Goal: Transaction & Acquisition: Purchase product/service

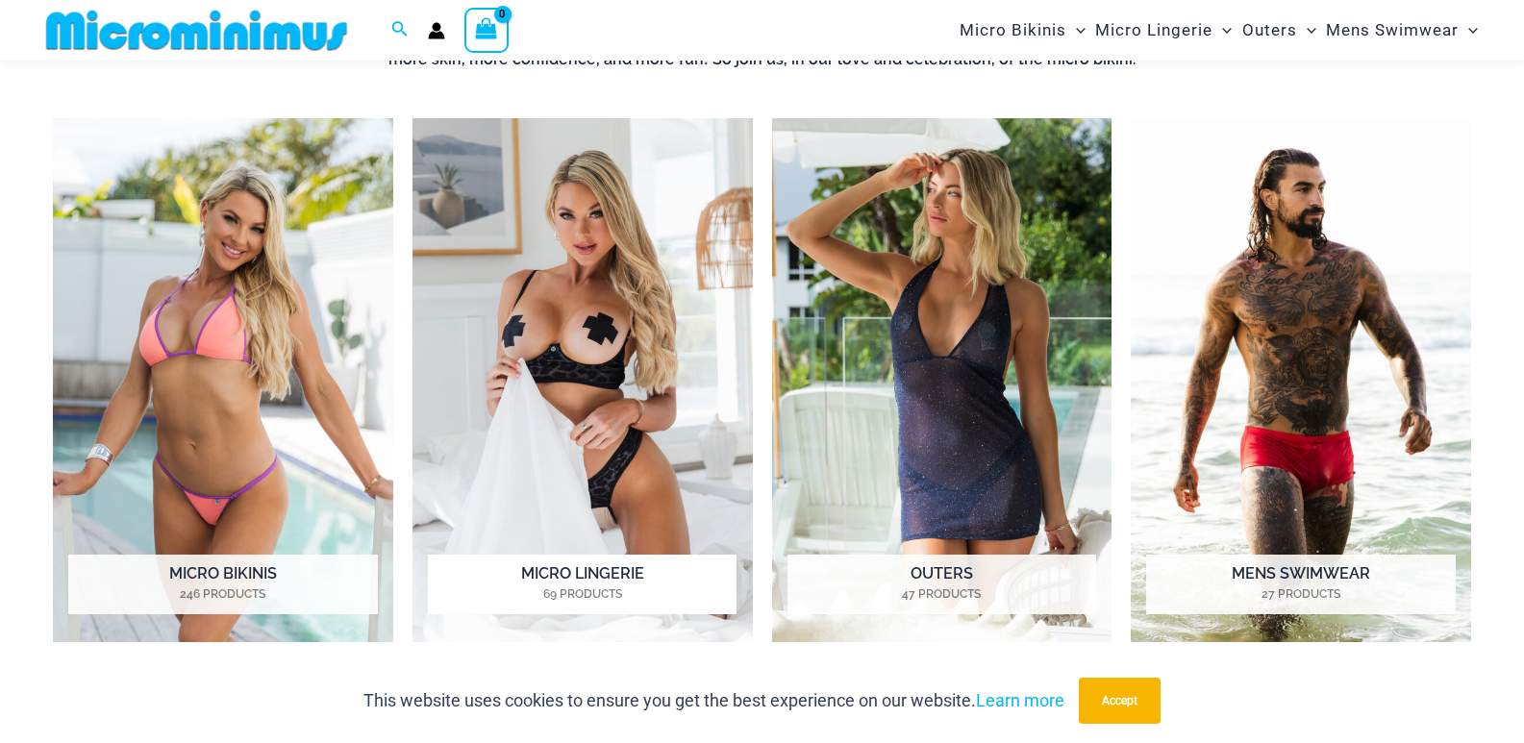
scroll to position [946, 0]
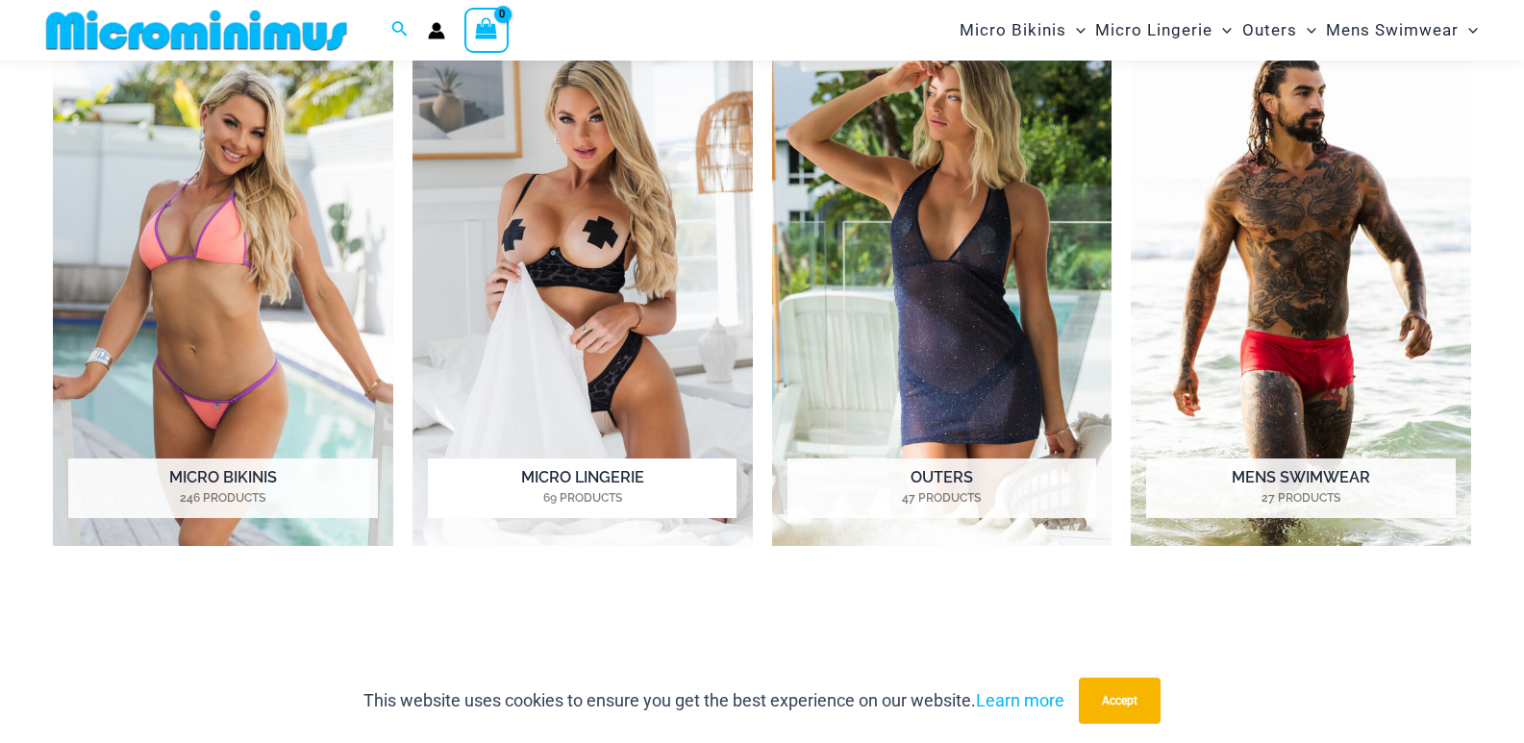
click at [600, 405] on img "Visit product category Micro Lingerie" at bounding box center [582, 284] width 340 height 524
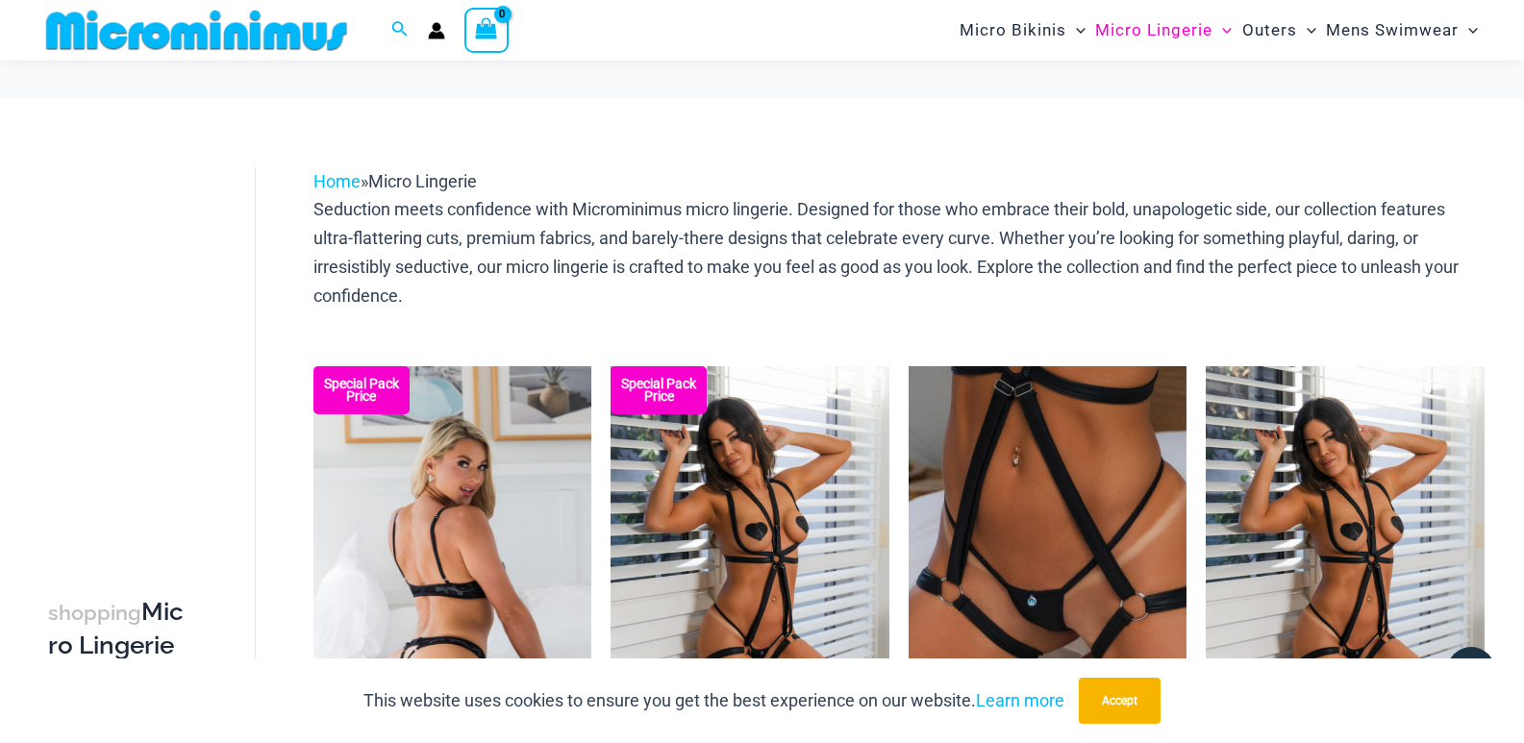
scroll to position [369, 0]
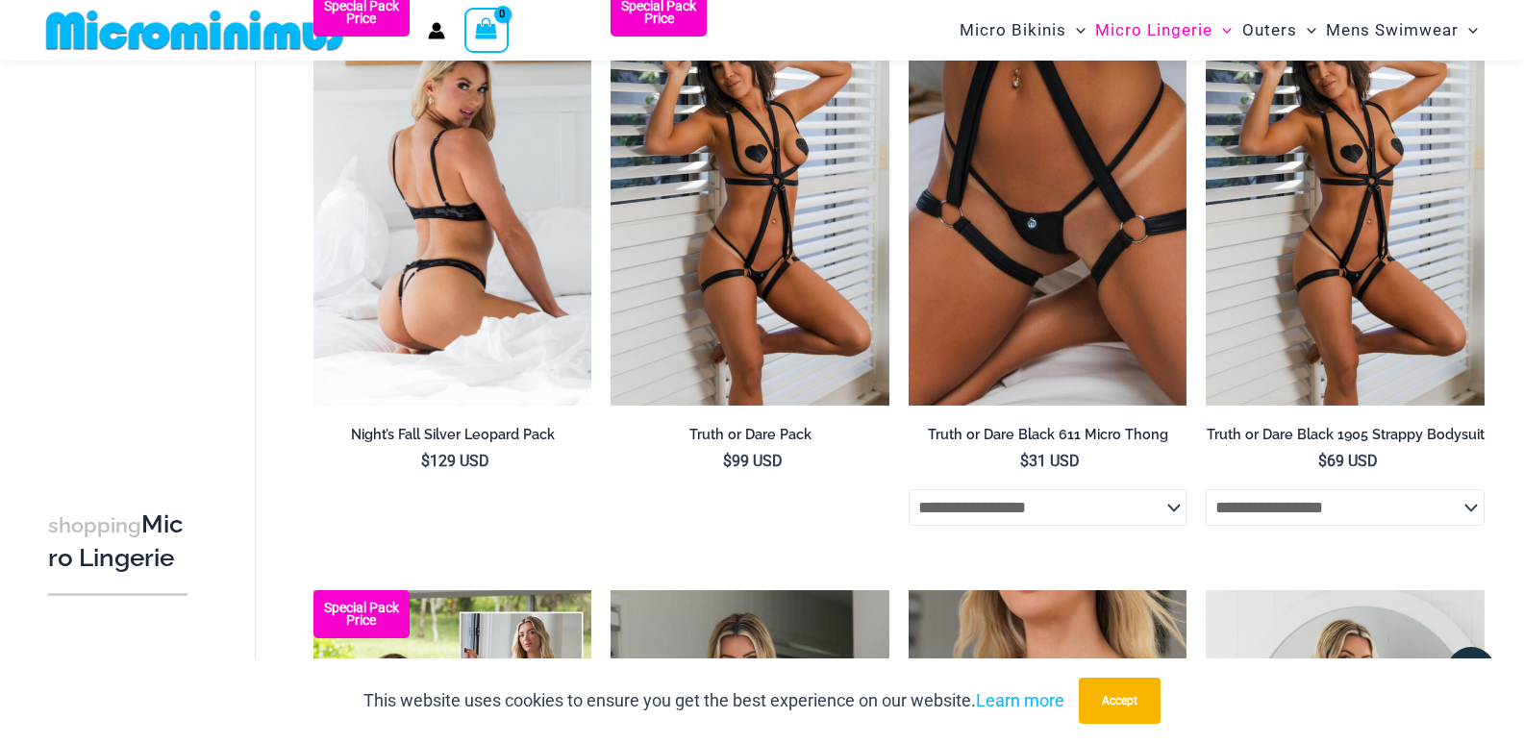
click at [462, 278] on img at bounding box center [452, 196] width 279 height 417
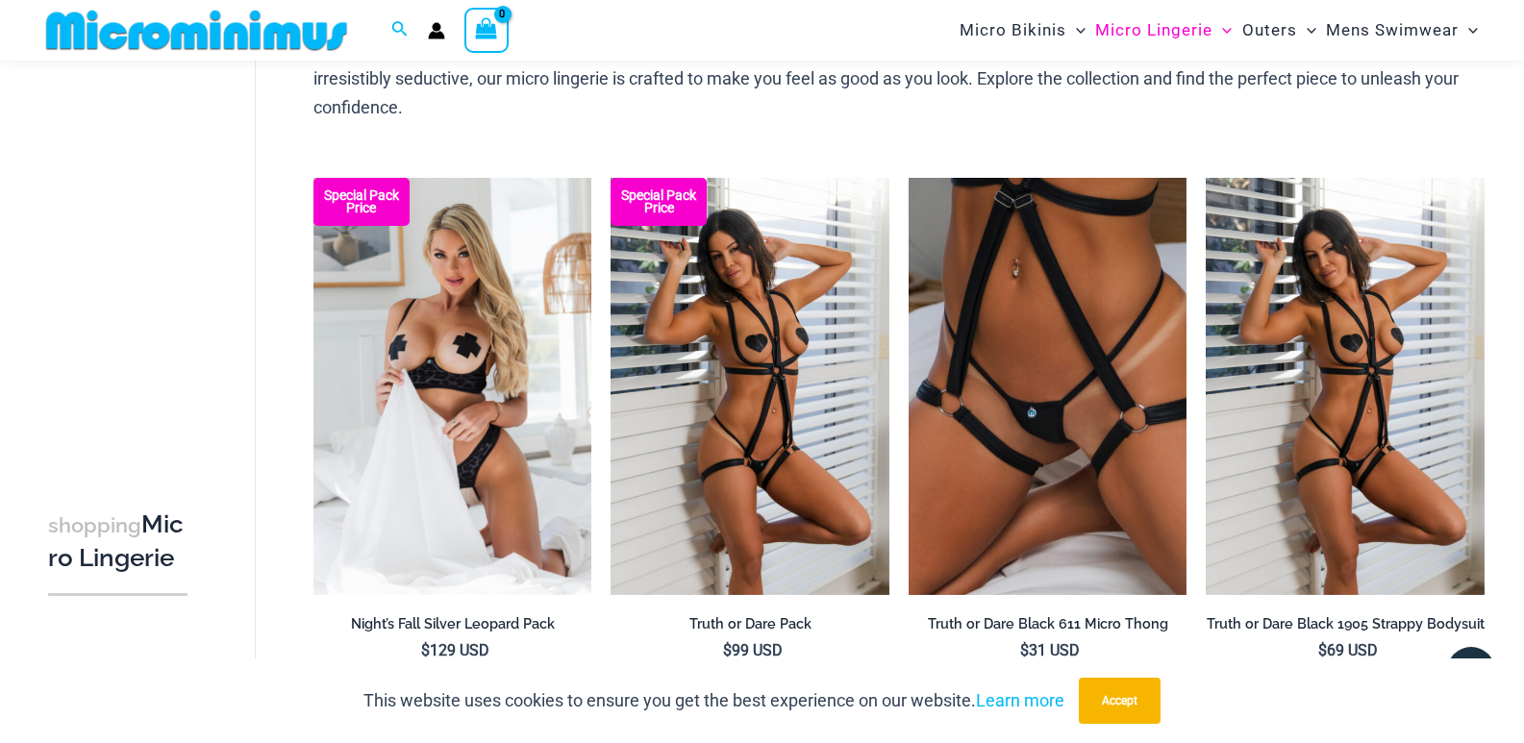
scroll to position [0, 0]
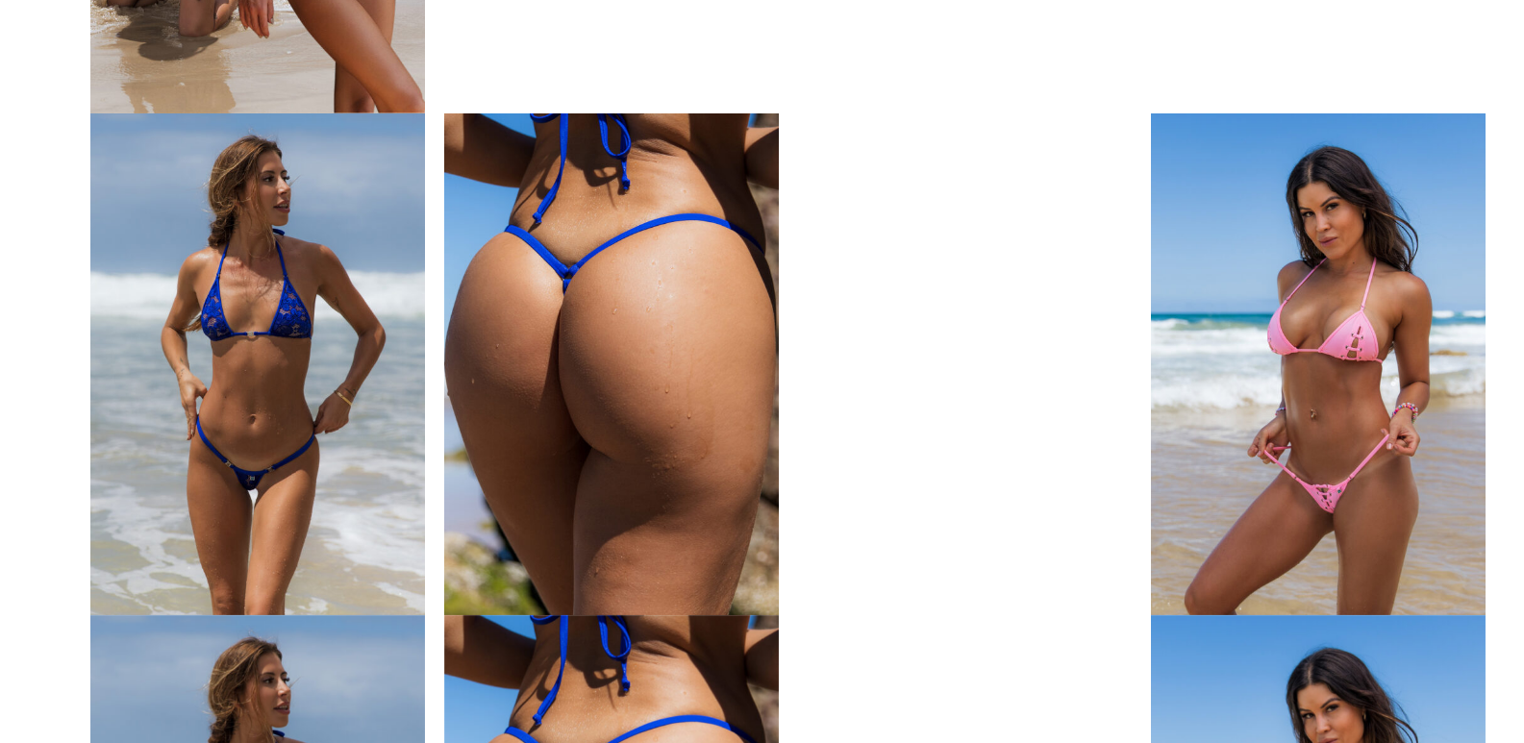
scroll to position [3558, 0]
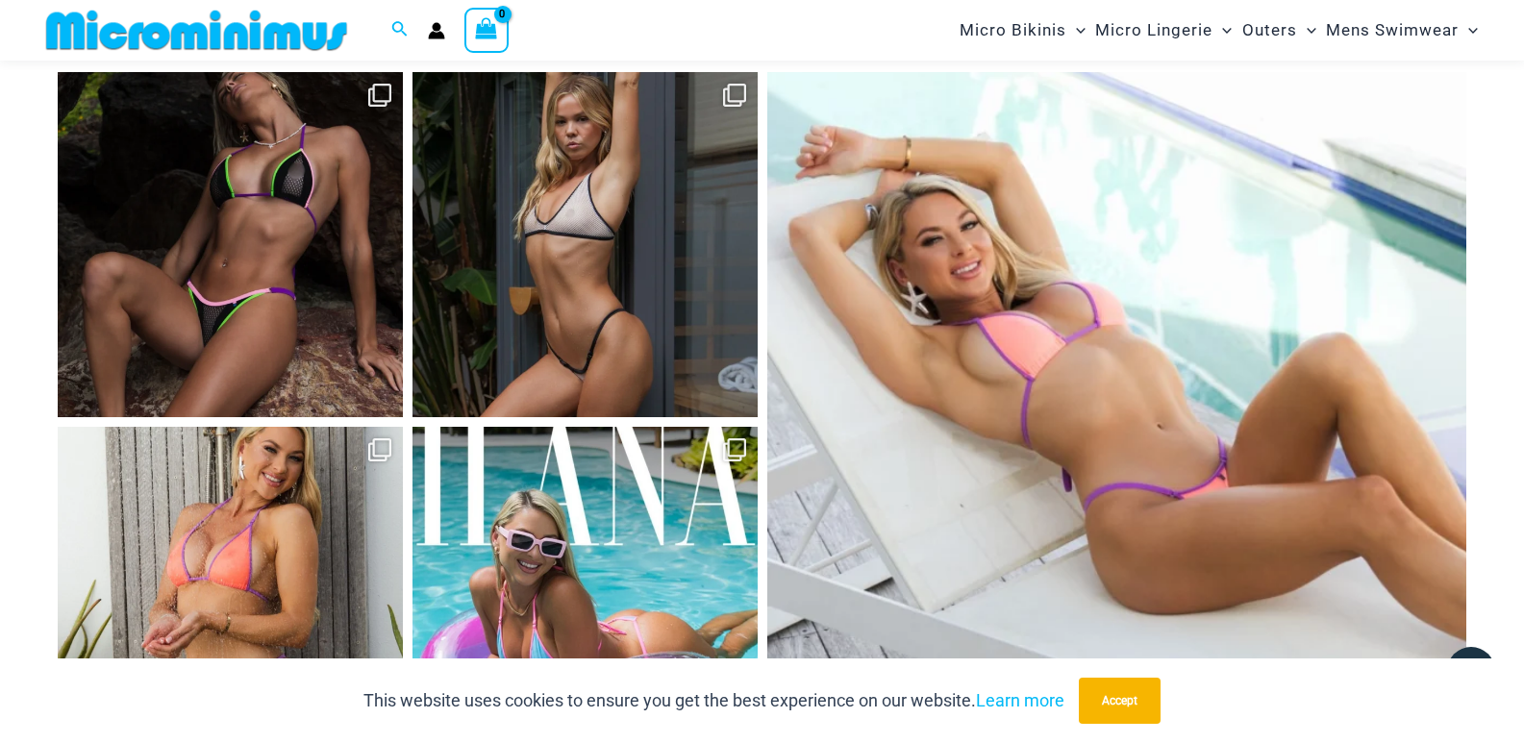
scroll to position [7909, 0]
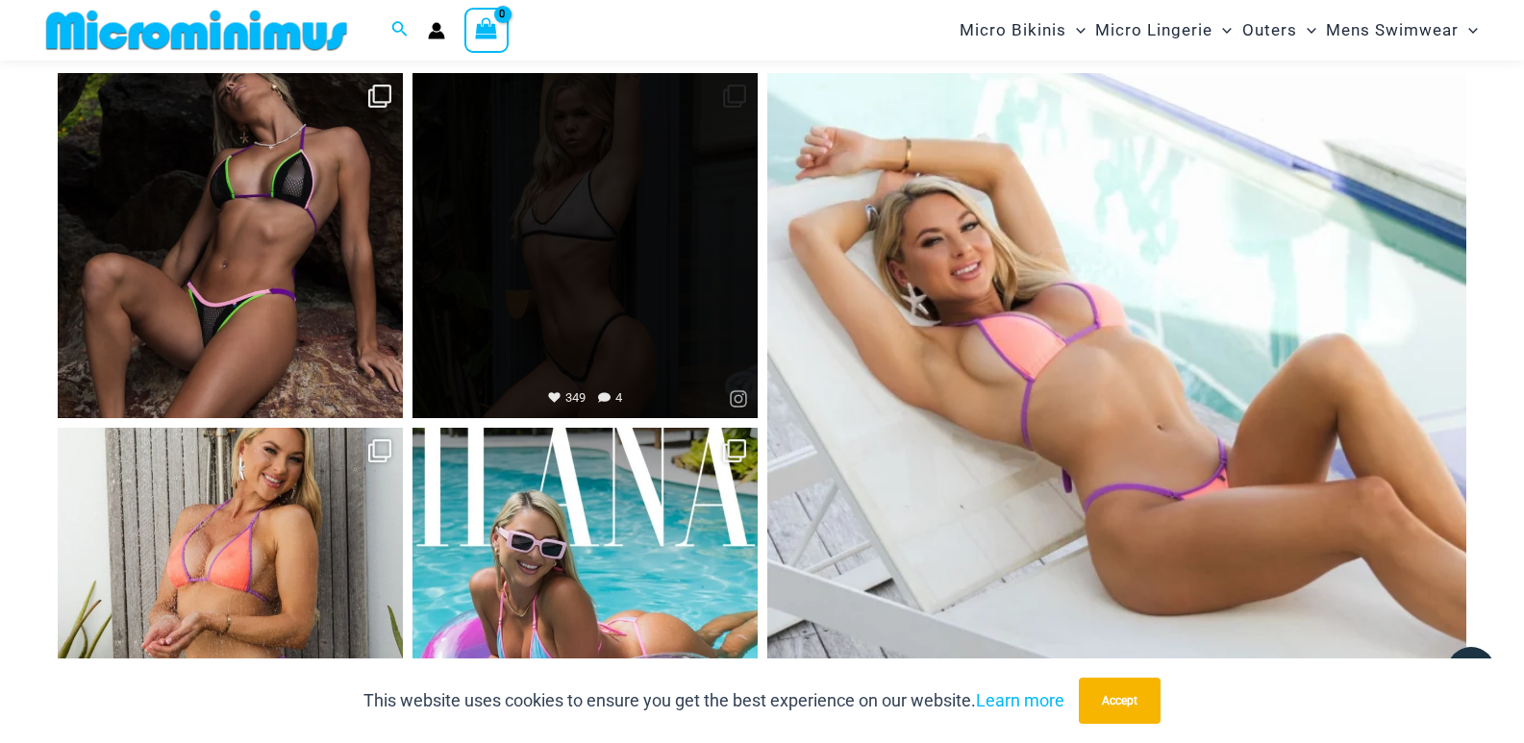
click at [613, 380] on link "Open" at bounding box center [584, 245] width 345 height 345
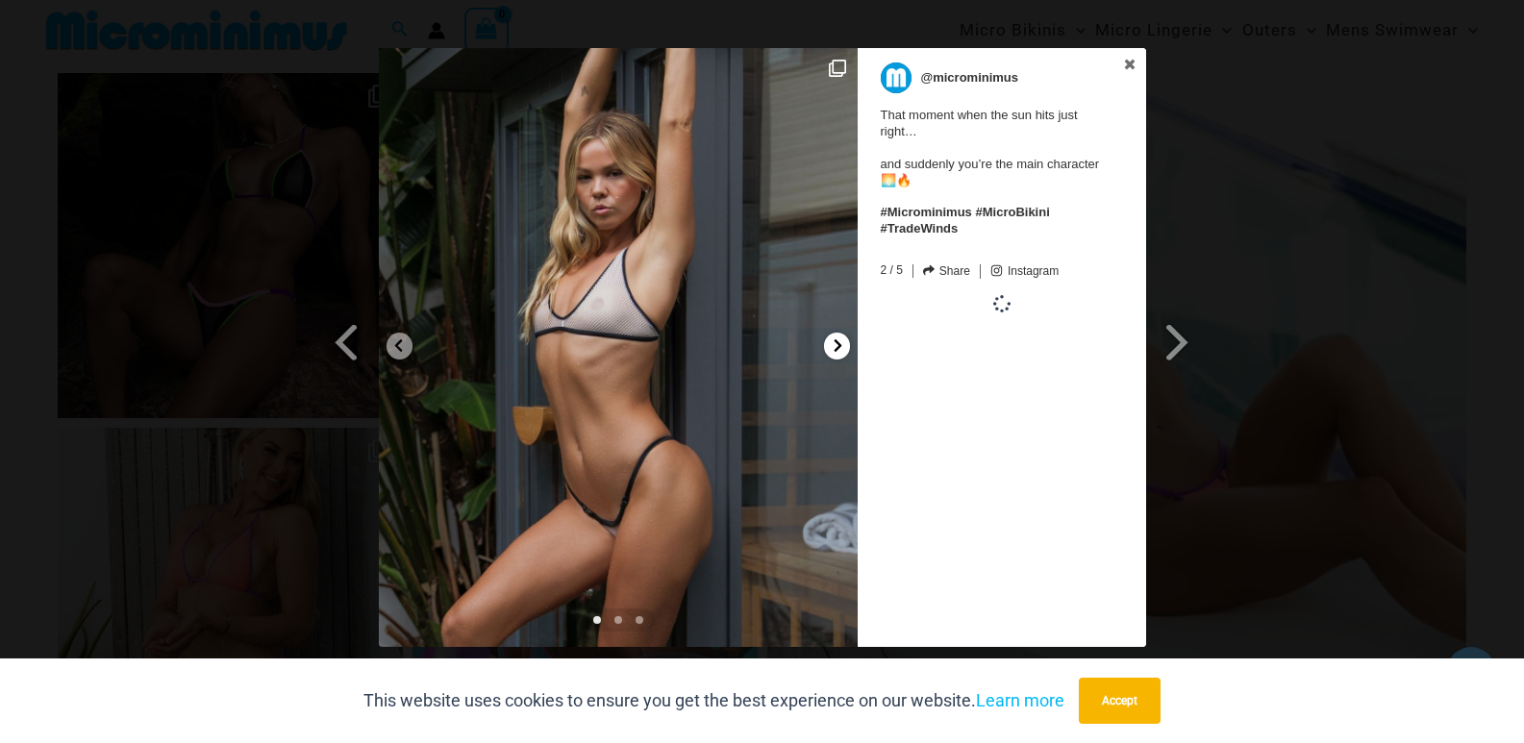
click at [842, 346] on icon at bounding box center [838, 345] width 14 height 14
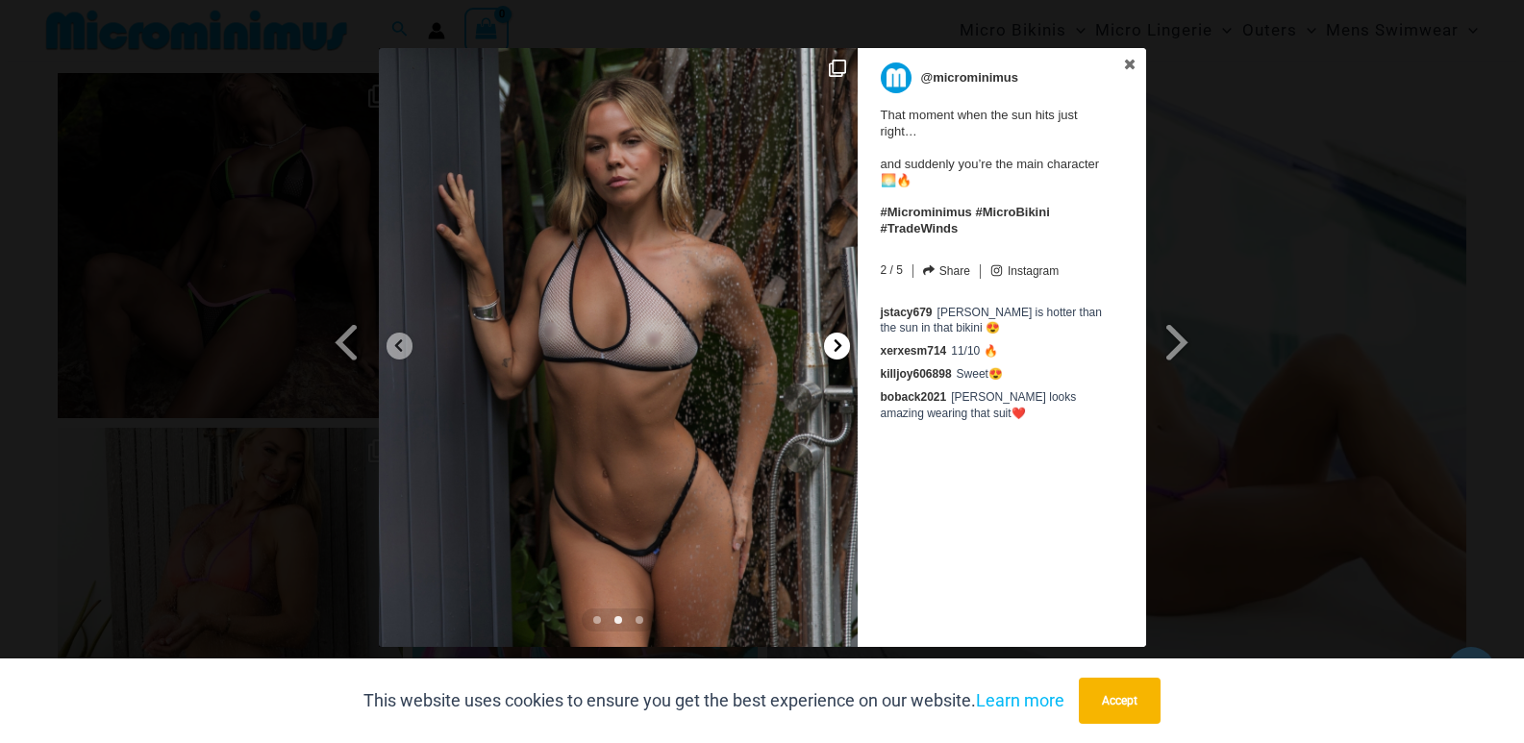
click at [841, 346] on icon at bounding box center [838, 345] width 14 height 14
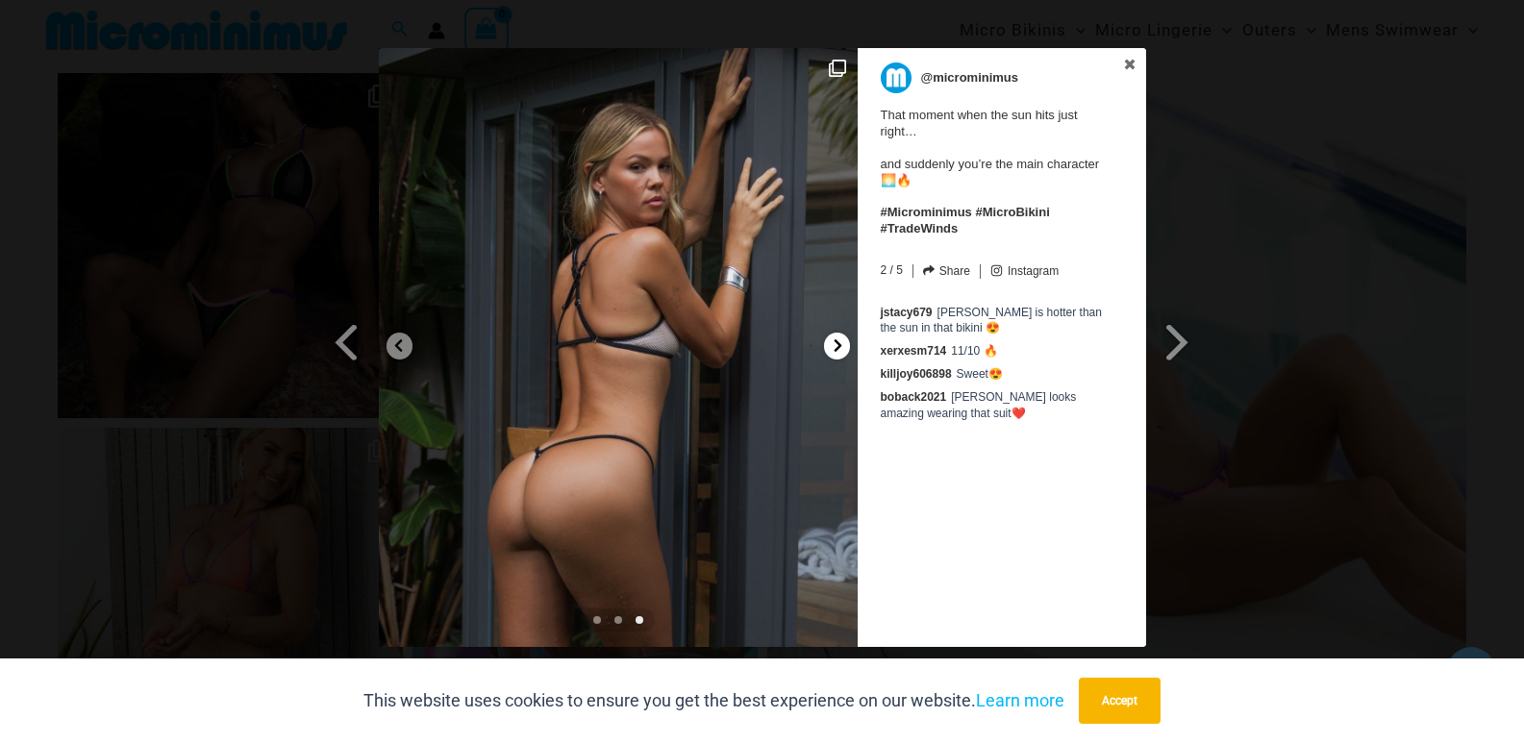
click at [839, 345] on icon at bounding box center [838, 345] width 8 height 12
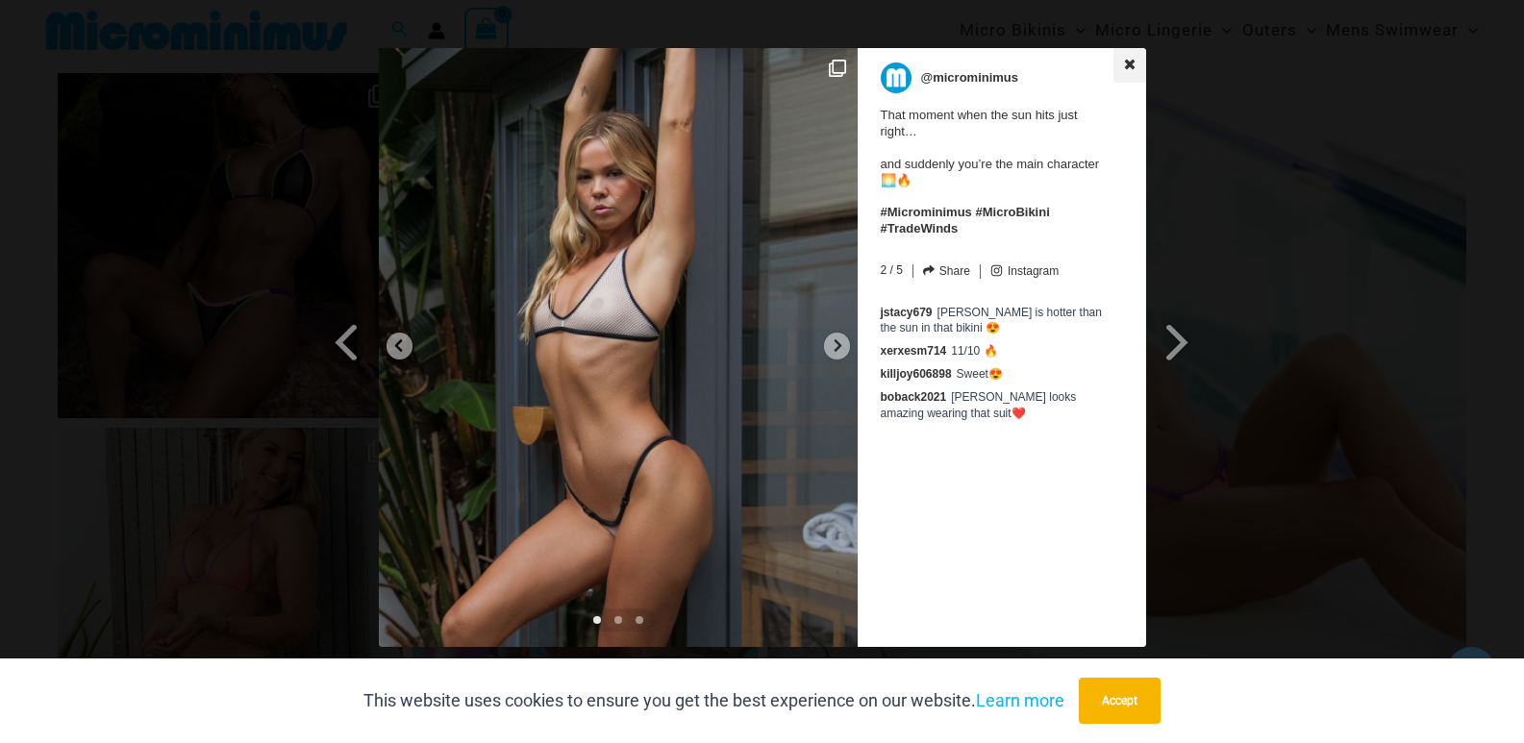
click at [1134, 63] on icon at bounding box center [1129, 64] width 13 height 13
